Goal: Task Accomplishment & Management: Manage account settings

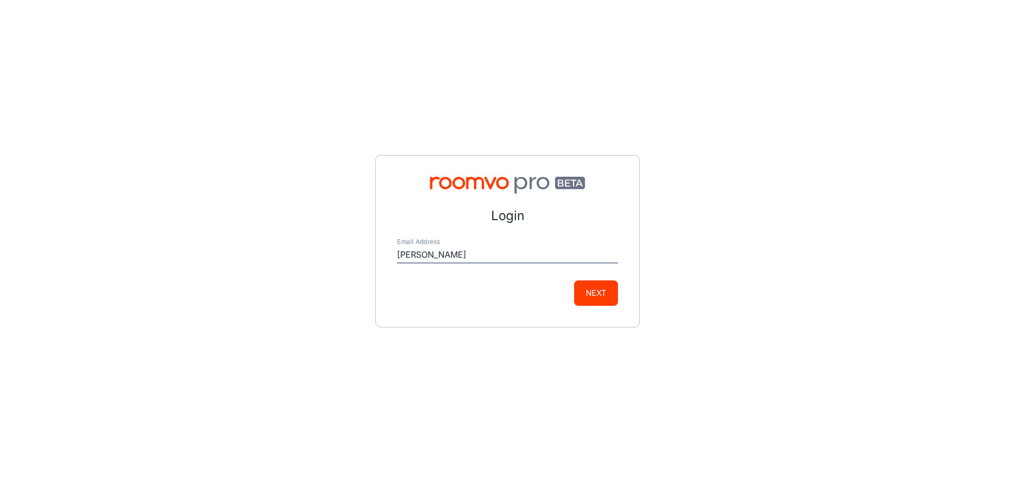
type input "[PERSON_NAME][EMAIL_ADDRESS][PERSON_NAME][DOMAIN_NAME]"
click at [609, 287] on button "Next" at bounding box center [596, 292] width 44 height 25
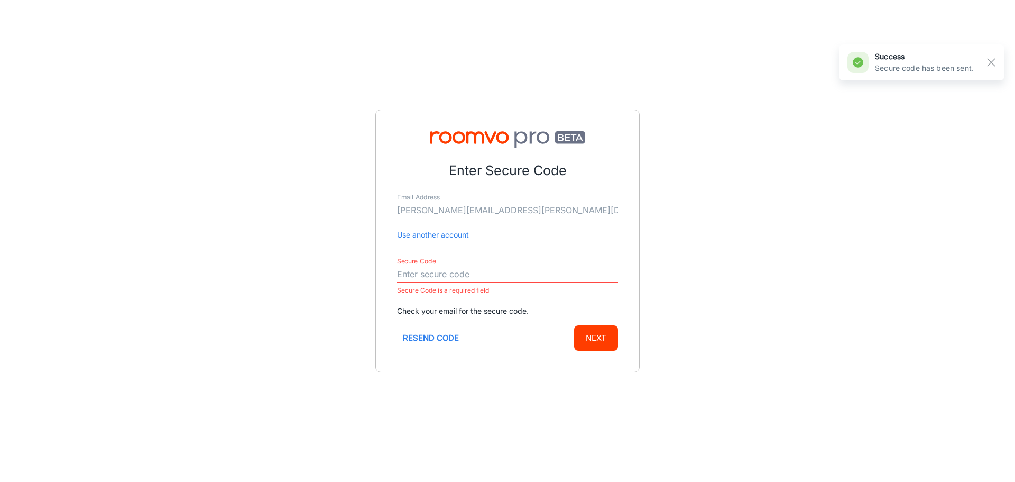
click at [421, 275] on input "Secure Code" at bounding box center [507, 274] width 221 height 17
paste input "276042"
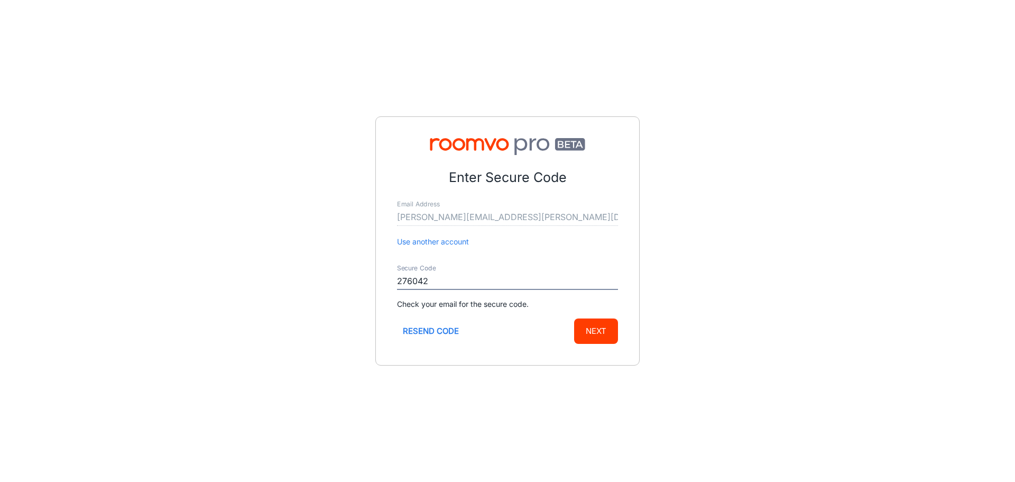
type input "276042"
click at [595, 334] on button "Next" at bounding box center [596, 330] width 44 height 25
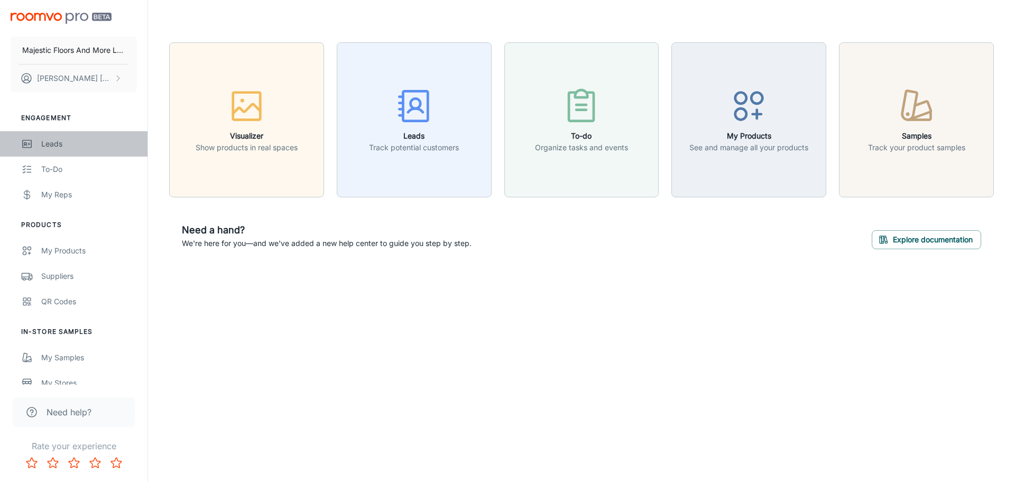
click at [65, 143] on div "Leads" at bounding box center [89, 144] width 96 height 12
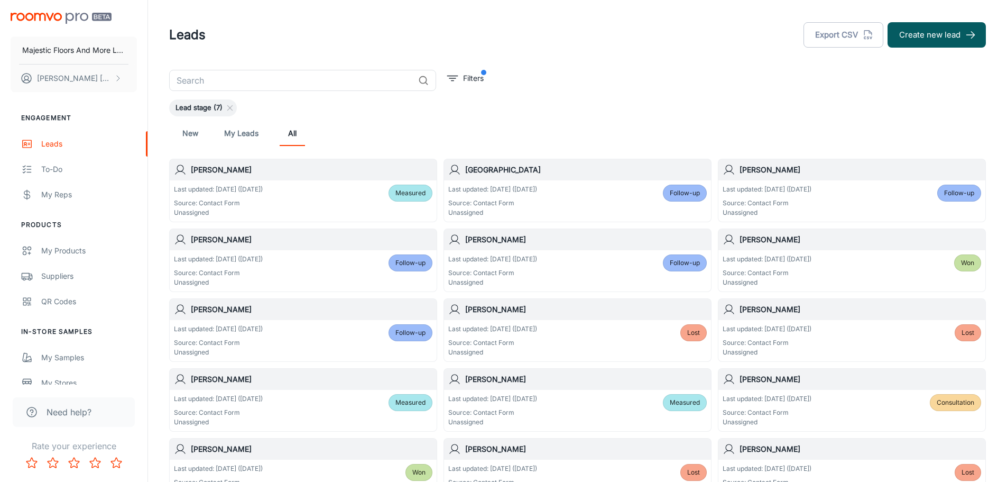
click at [224, 173] on h6 "[PERSON_NAME]" at bounding box center [312, 170] width 242 height 12
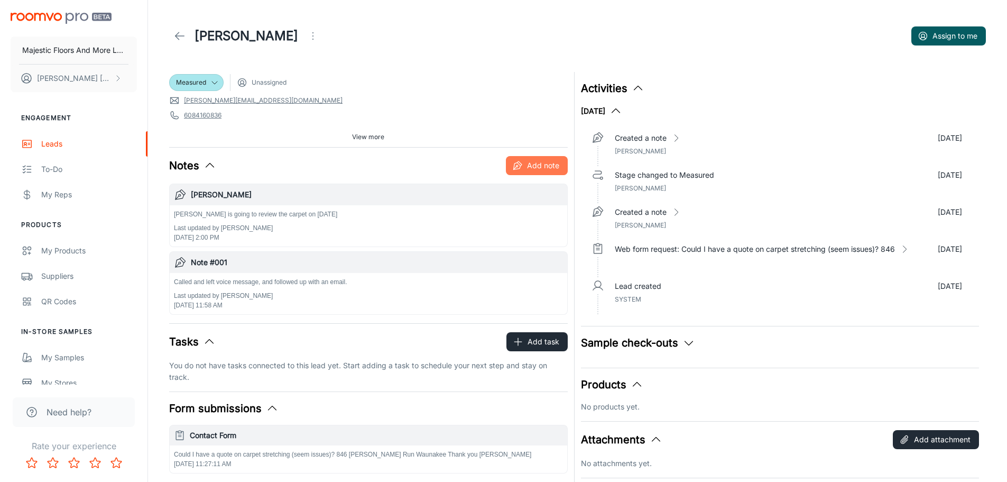
click at [532, 160] on button "Add note" at bounding box center [537, 165] width 62 height 19
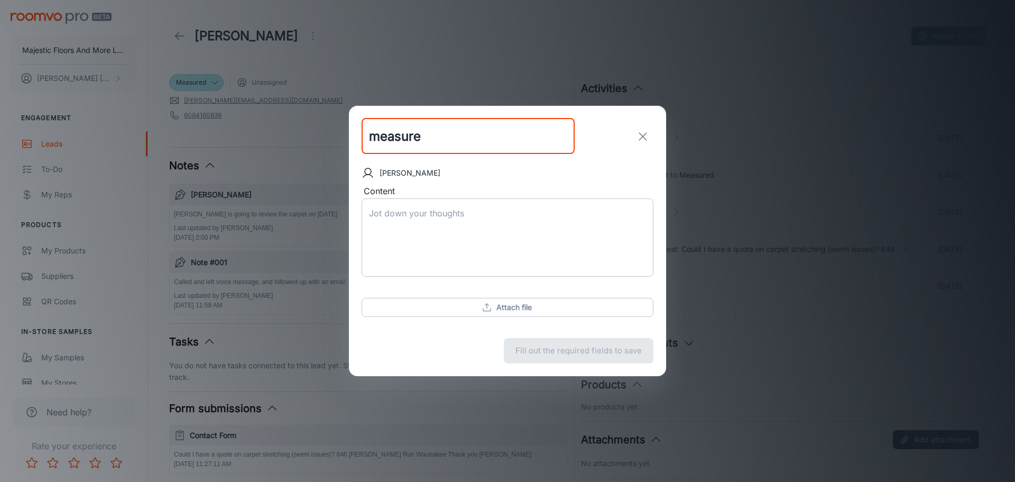
type input "measure"
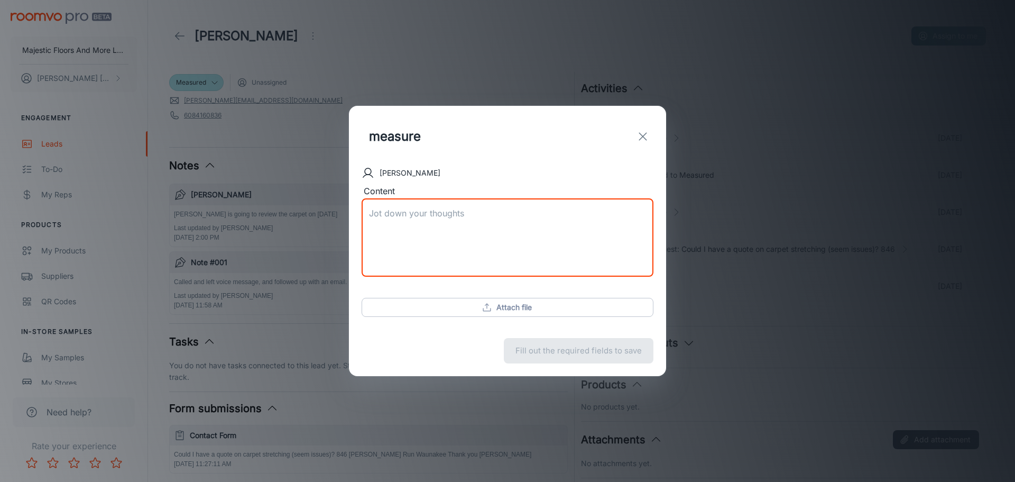
click at [445, 220] on textarea "Content" at bounding box center [507, 237] width 277 height 61
type textarea "measure changed to [DATE] 9:30 AM"
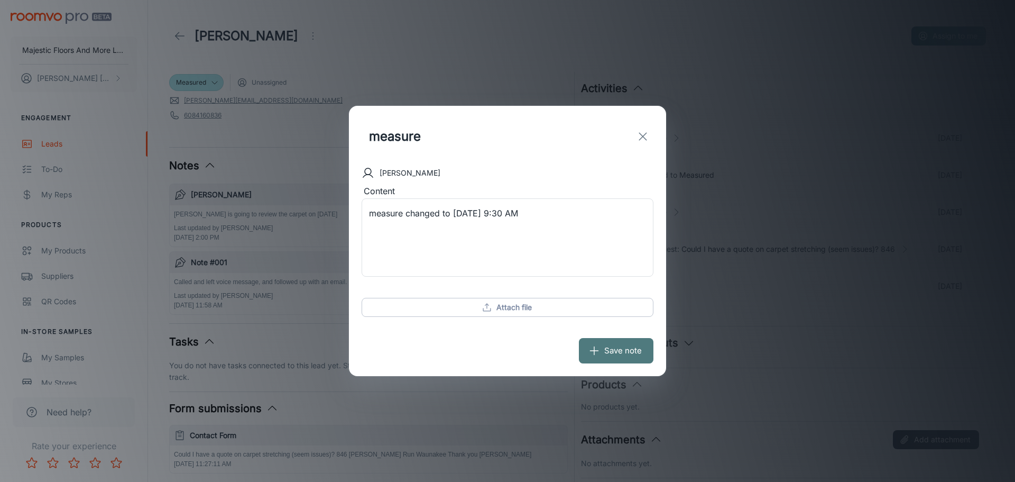
click at [628, 346] on button "Save note" at bounding box center [616, 350] width 75 height 25
